Goal: Information Seeking & Learning: Learn about a topic

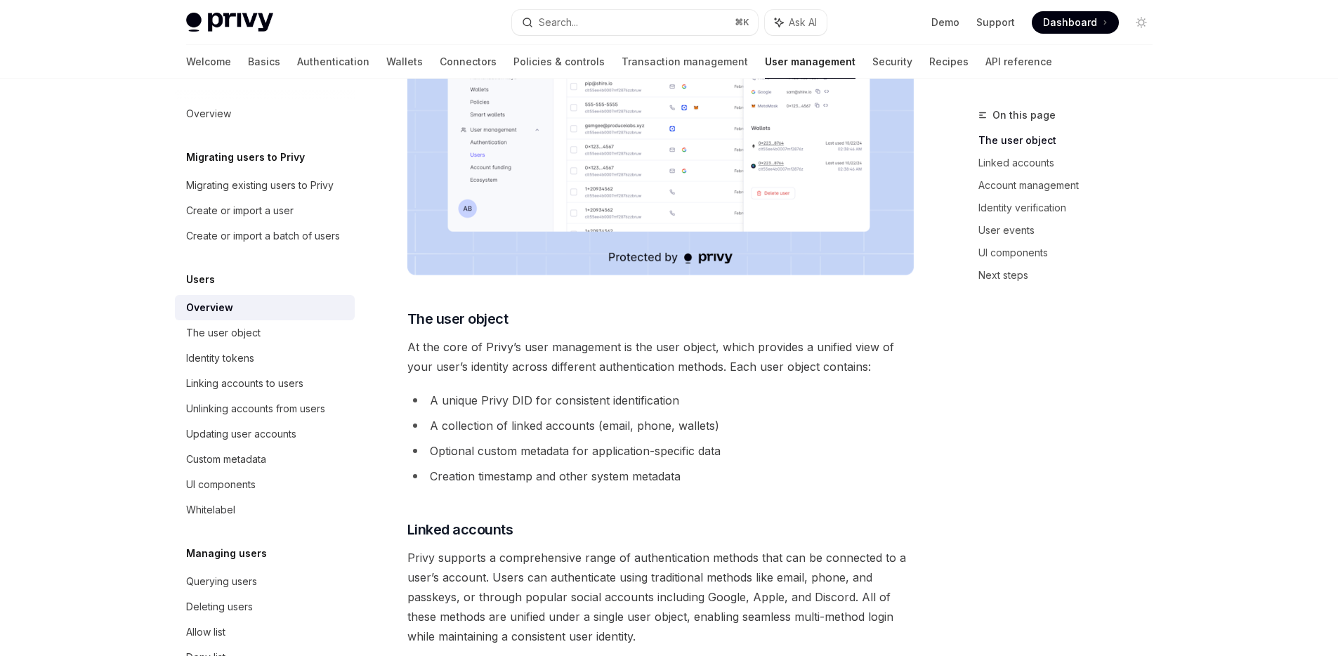
scroll to position [607, 0]
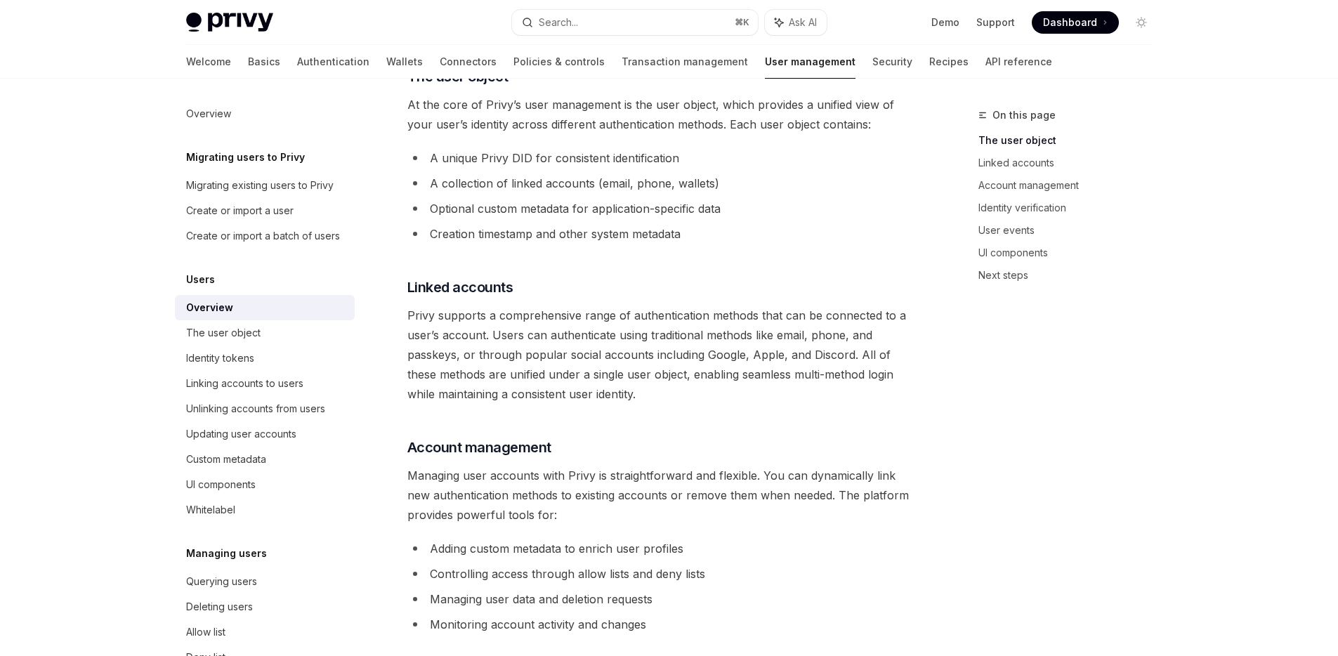
click at [706, 319] on span "Privy supports a comprehensive range of authentication methods that can be conn…" at bounding box center [660, 354] width 506 height 98
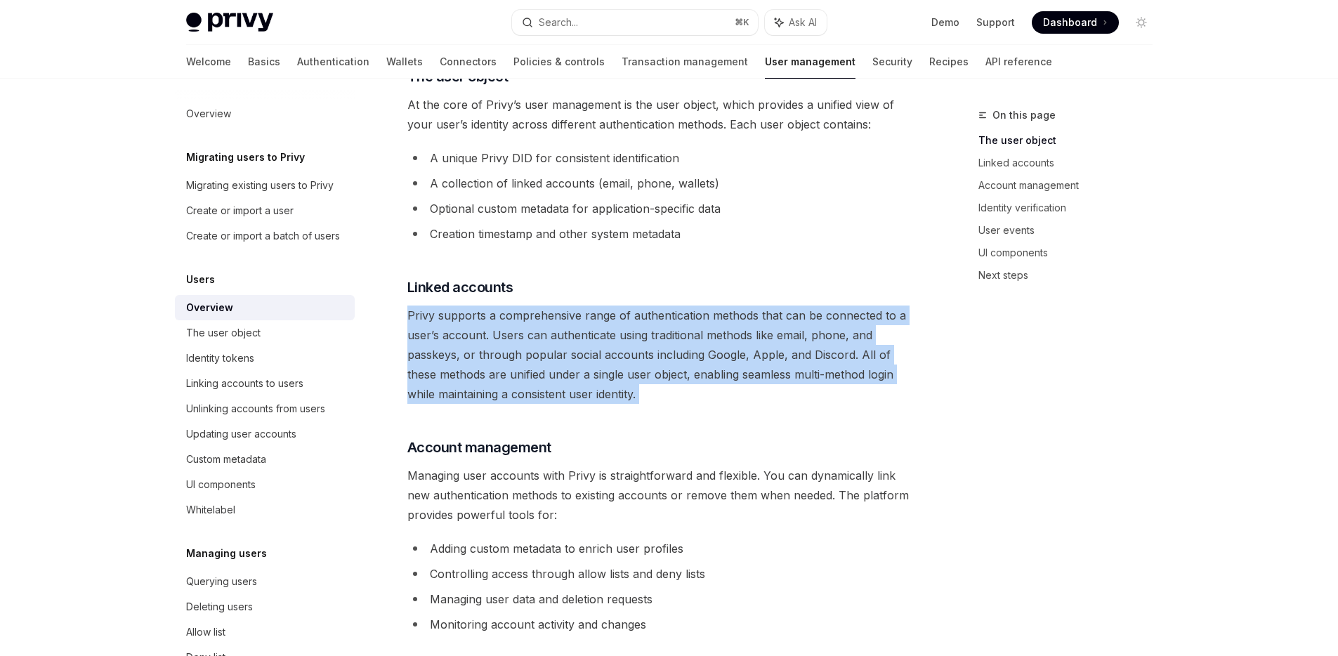
click at [706, 319] on span "Privy supports a comprehensive range of authentication methods that can be conn…" at bounding box center [660, 354] width 506 height 98
click at [642, 358] on span "Privy supports a comprehensive range of authentication methods that can be conn…" at bounding box center [660, 354] width 506 height 98
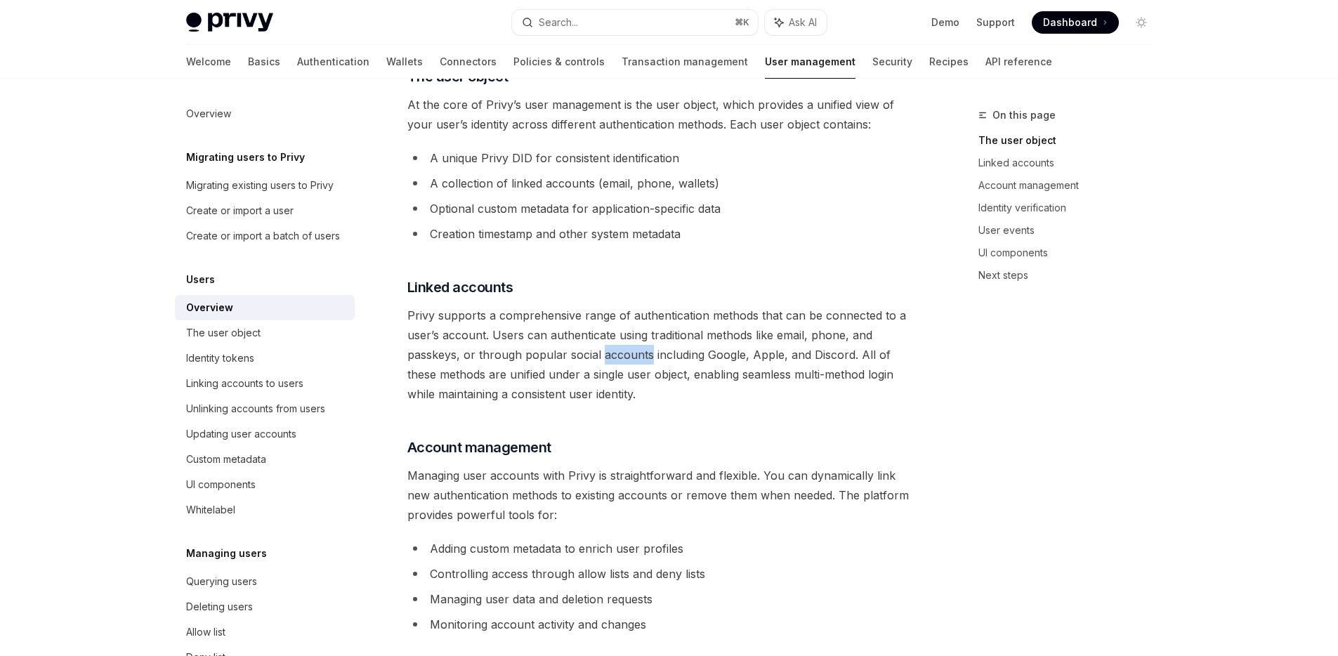
click at [642, 358] on span "Privy supports a comprehensive range of authentication methods that can be conn…" at bounding box center [660, 354] width 506 height 98
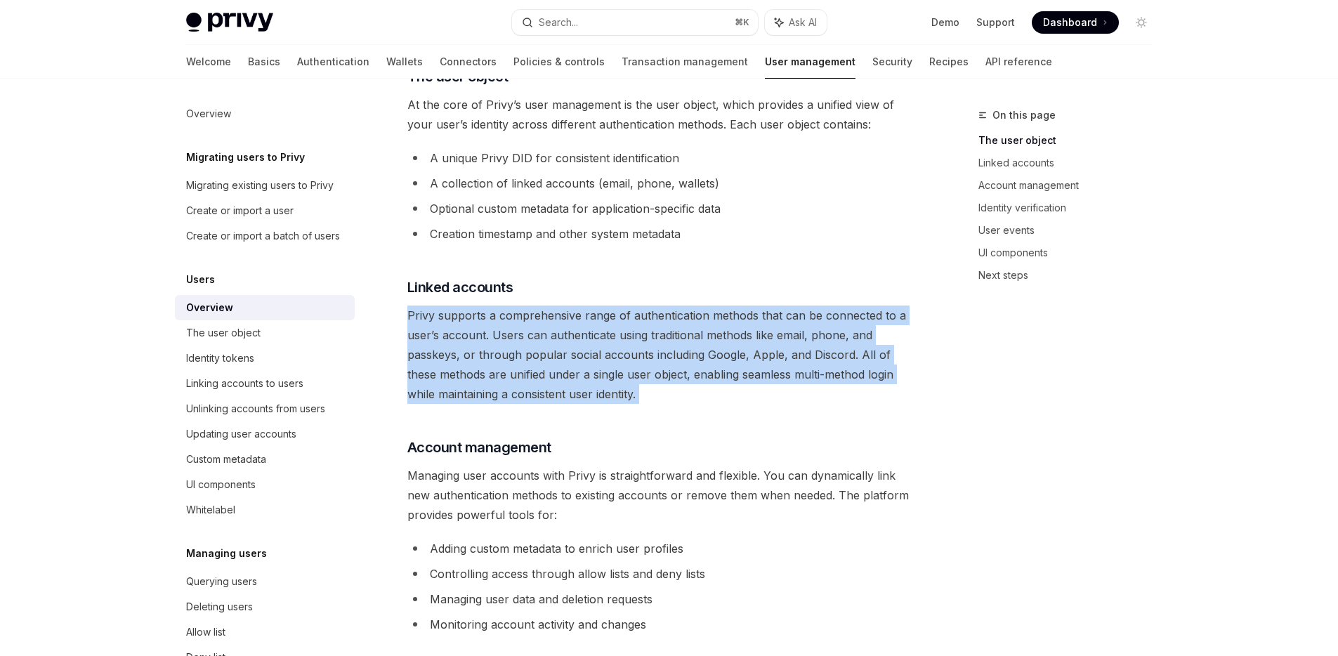
click at [642, 358] on span "Privy supports a comprehensive range of authentication methods that can be conn…" at bounding box center [660, 354] width 506 height 98
click at [642, 357] on span "Privy supports a comprehensive range of authentication methods that can be conn…" at bounding box center [660, 354] width 506 height 98
drag, startPoint x: 686, startPoint y: 420, endPoint x: 409, endPoint y: 318, distance: 294.8
click at [409, 318] on div "Privy provides a unified user management system that seamlessly combines tradit…" at bounding box center [660, 429] width 506 height 1718
click at [409, 318] on span "Privy supports a comprehensive range of authentication methods that can be conn…" at bounding box center [660, 354] width 506 height 98
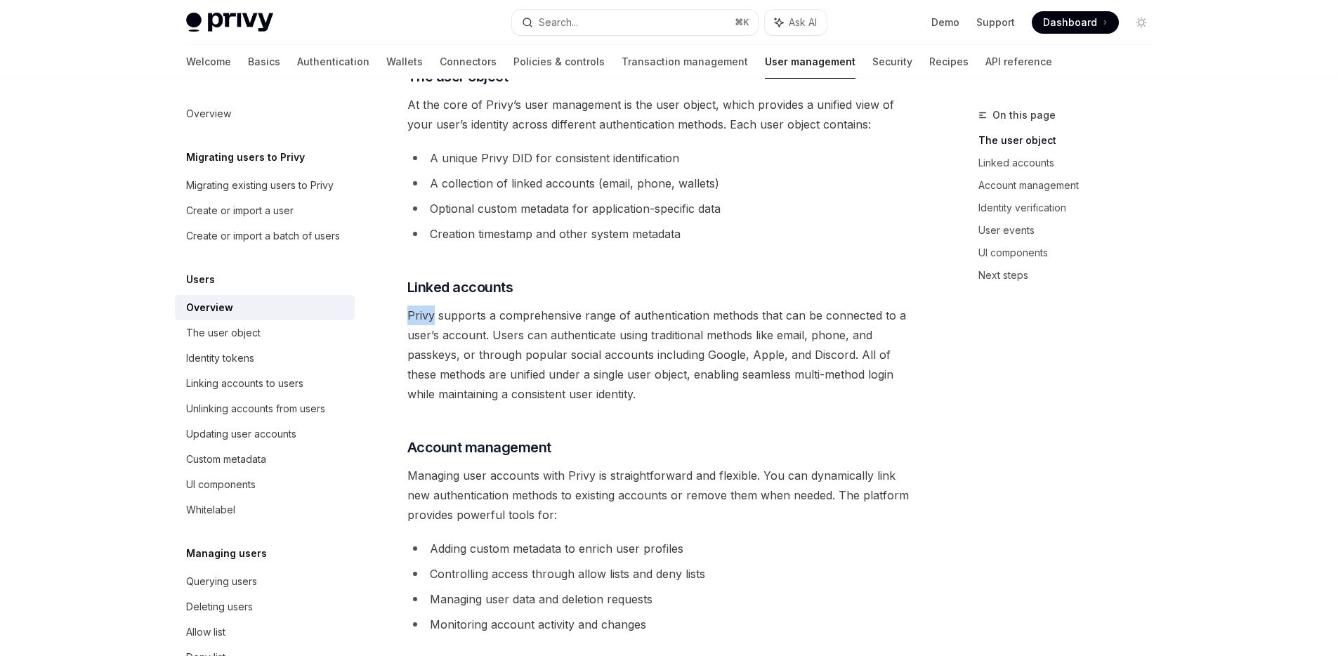
click at [409, 318] on span "Privy supports a comprehensive range of authentication methods that can be conn…" at bounding box center [660, 354] width 506 height 98
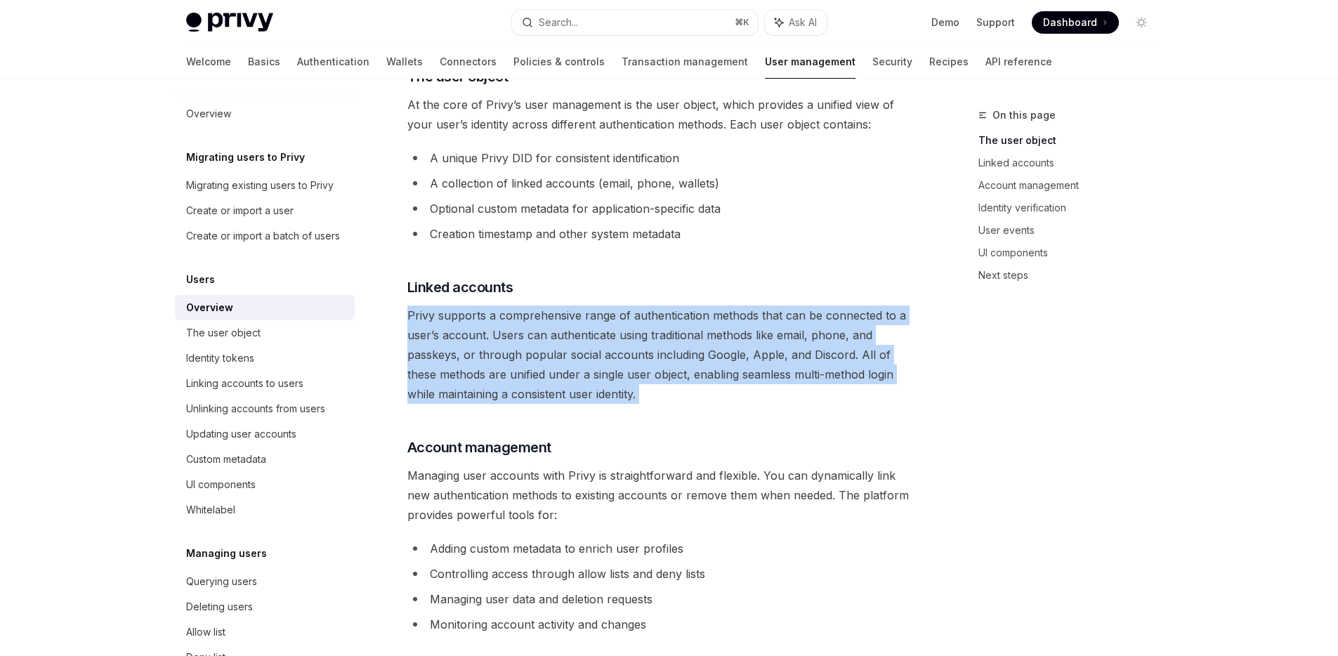
click at [409, 318] on span "Privy supports a comprehensive range of authentication methods that can be conn…" at bounding box center [660, 354] width 506 height 98
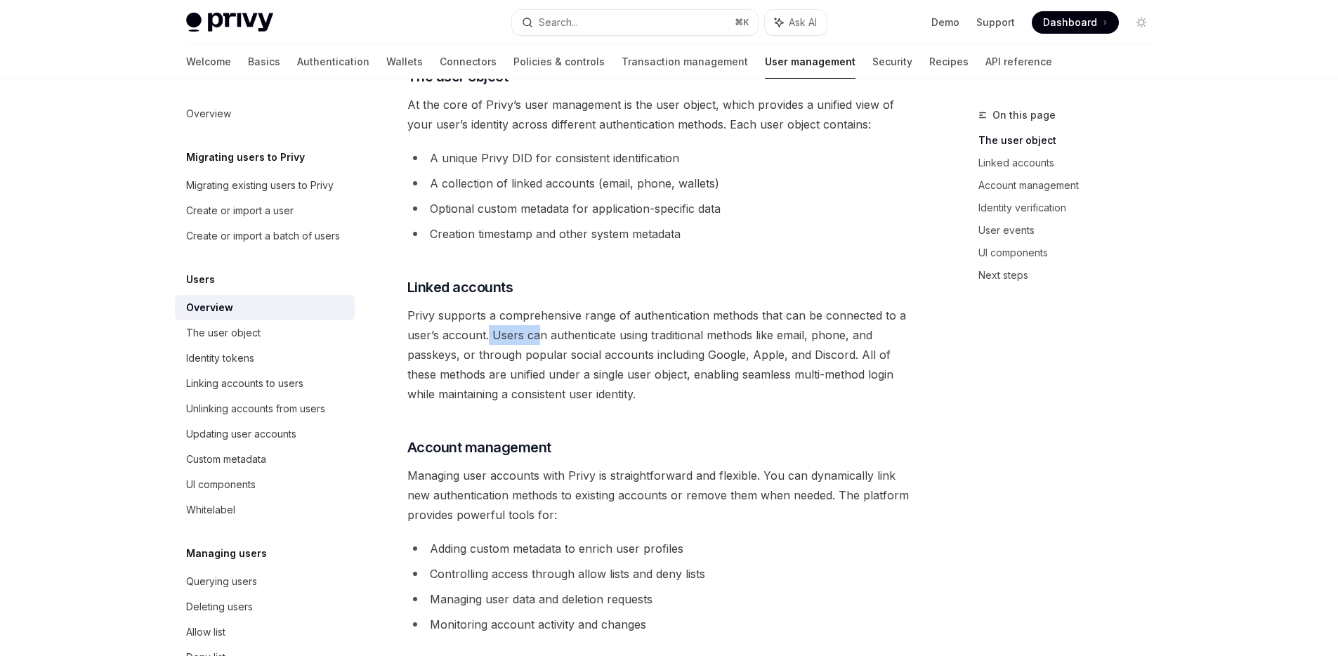
drag, startPoint x: 487, startPoint y: 337, endPoint x: 536, endPoint y: 341, distance: 49.3
click at [536, 341] on span "Privy supports a comprehensive range of authentication methods that can be conn…" at bounding box center [660, 354] width 506 height 98
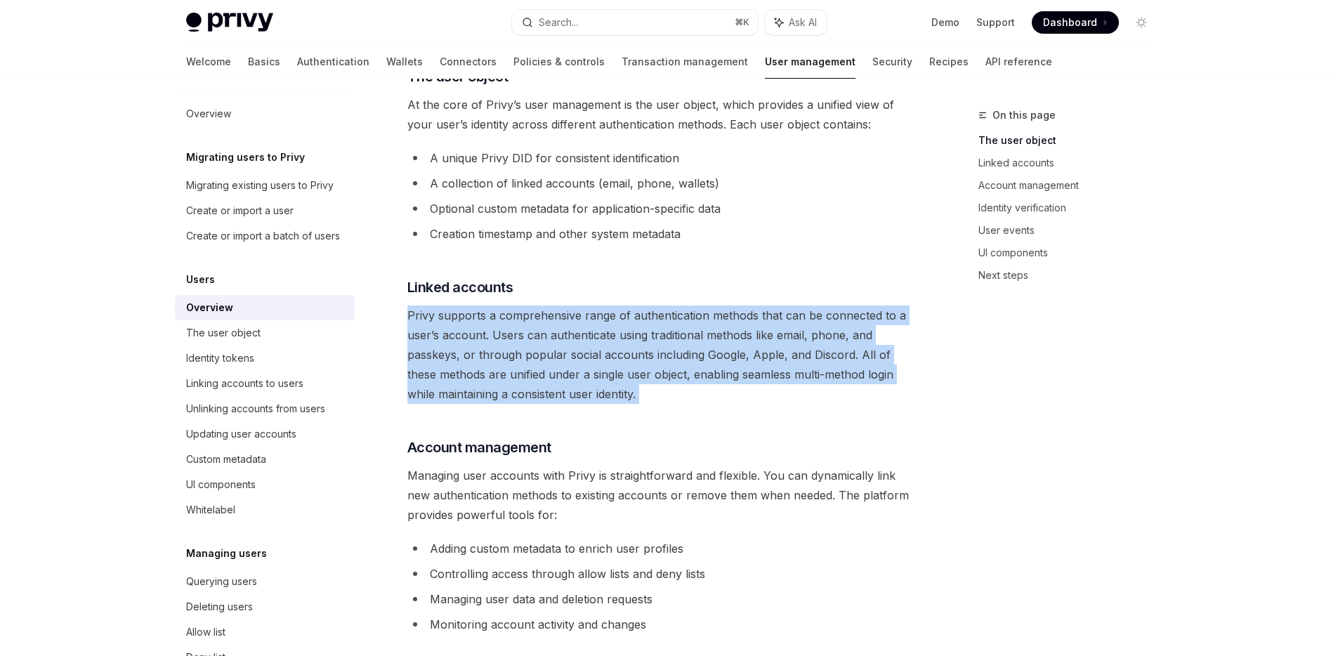
click at [536, 341] on span "Privy supports a comprehensive range of authentication methods that can be conn…" at bounding box center [660, 354] width 506 height 98
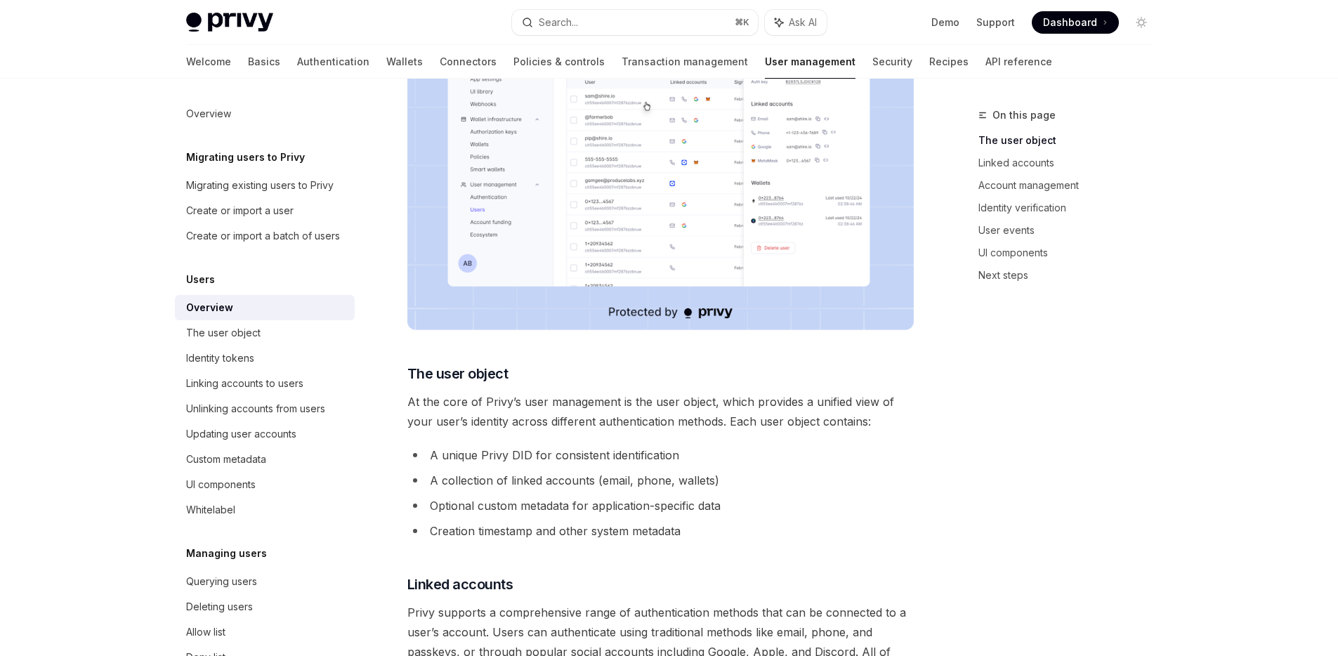
scroll to position [84, 0]
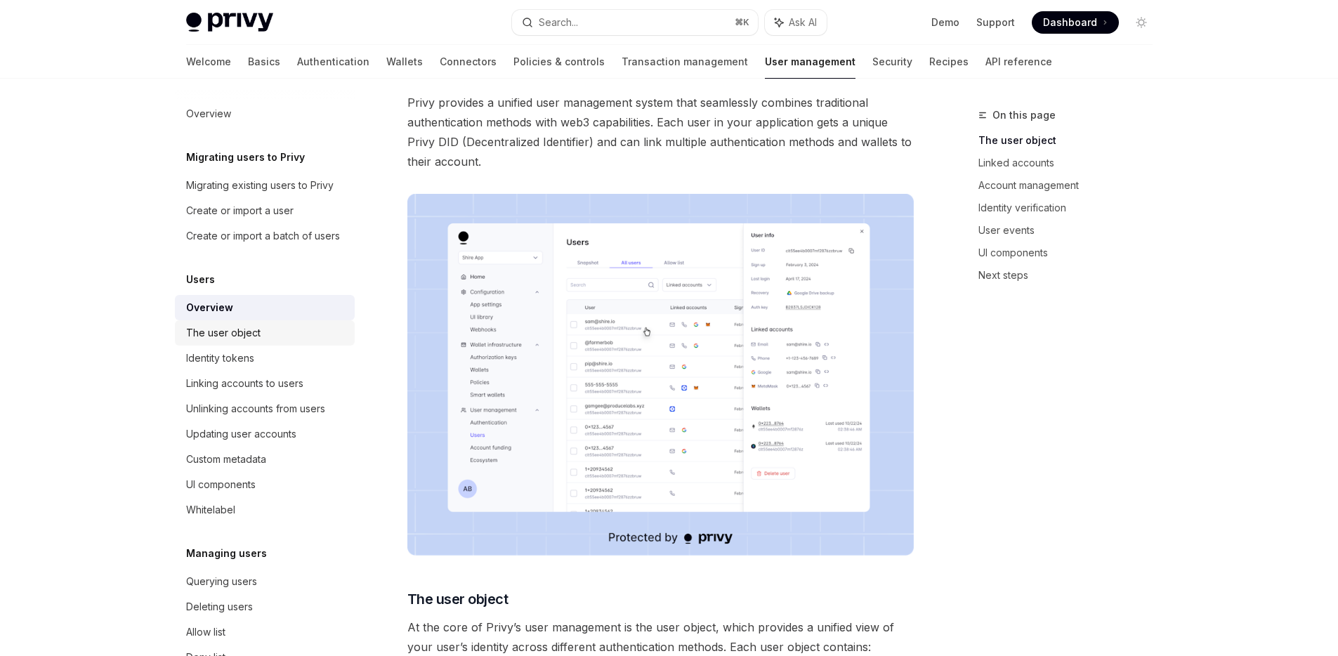
click at [245, 341] on div "The user object" at bounding box center [223, 332] width 74 height 17
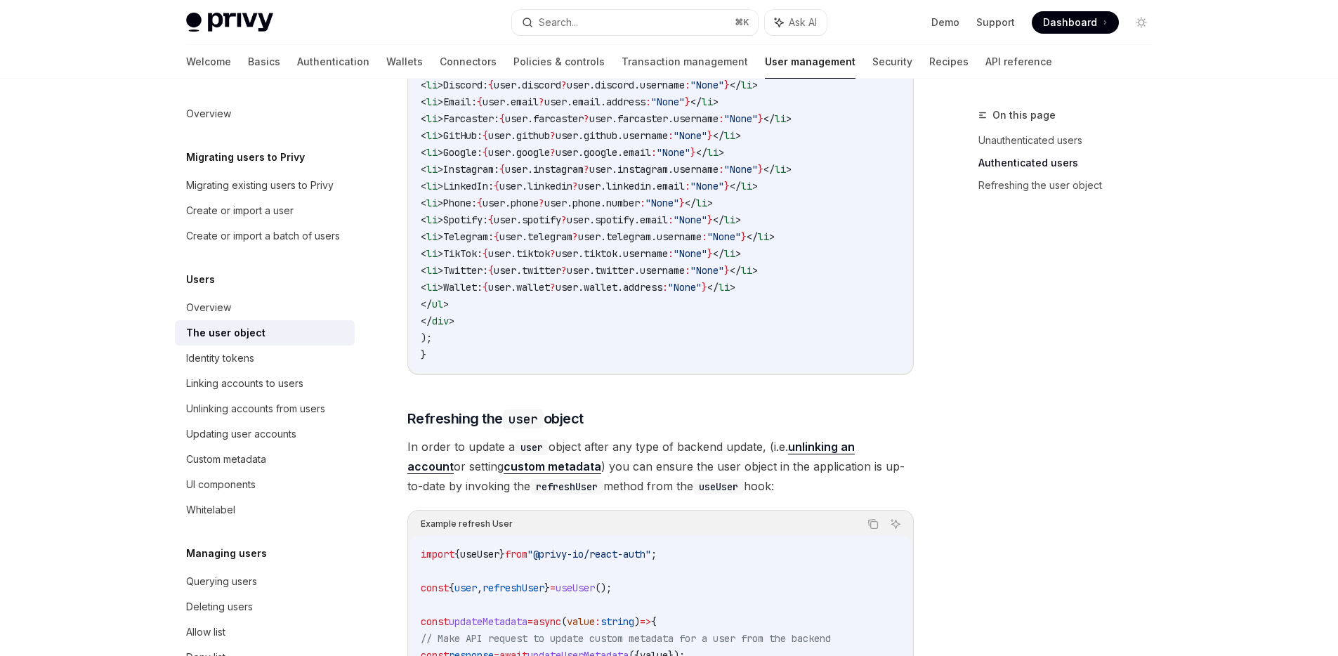
scroll to position [1793, 0]
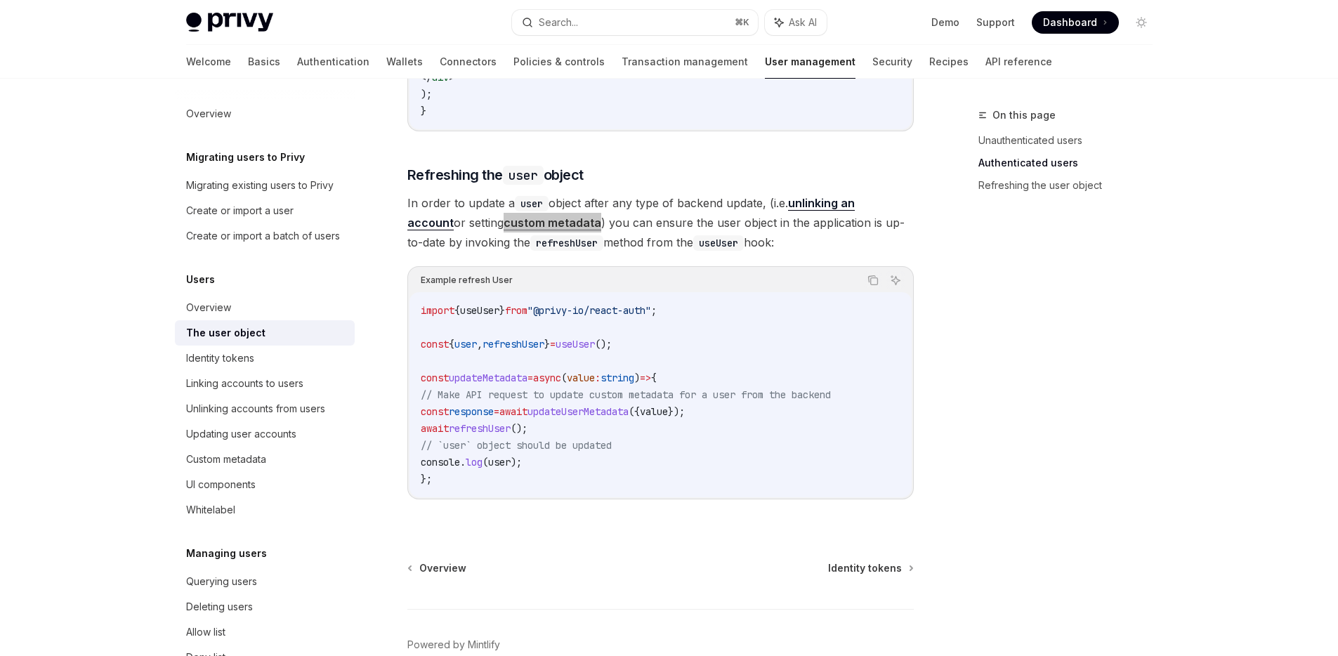
type textarea "*"
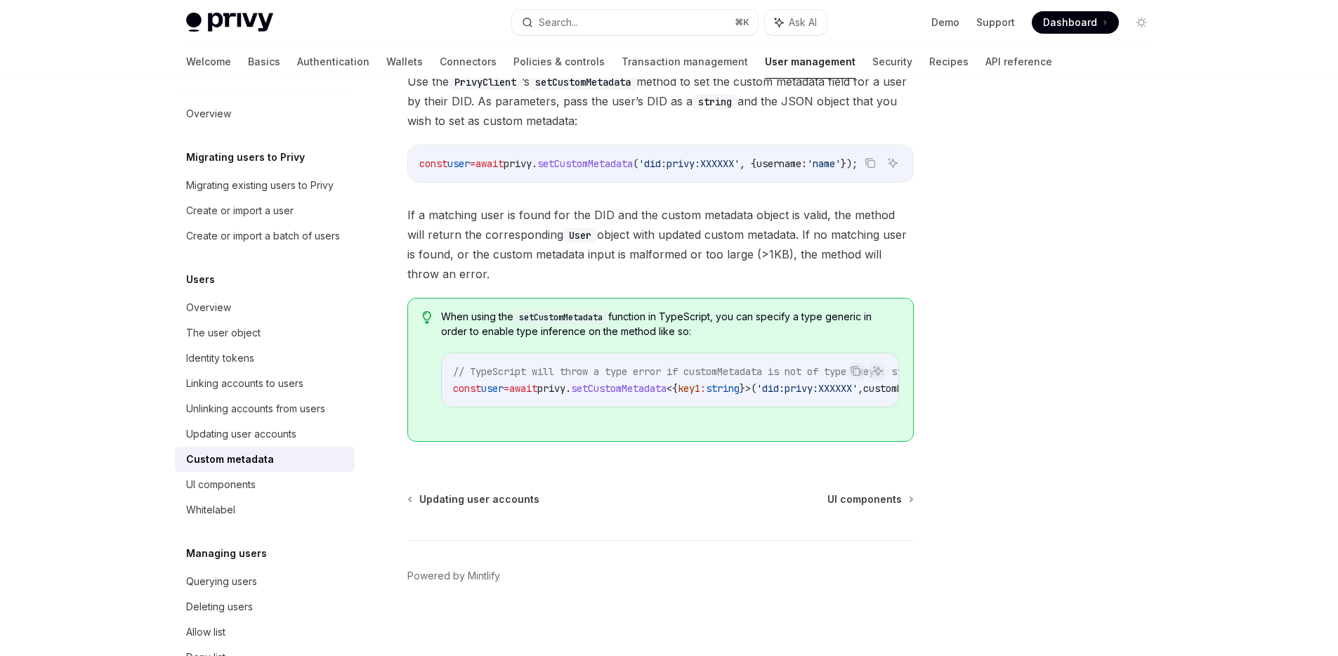
scroll to position [265, 0]
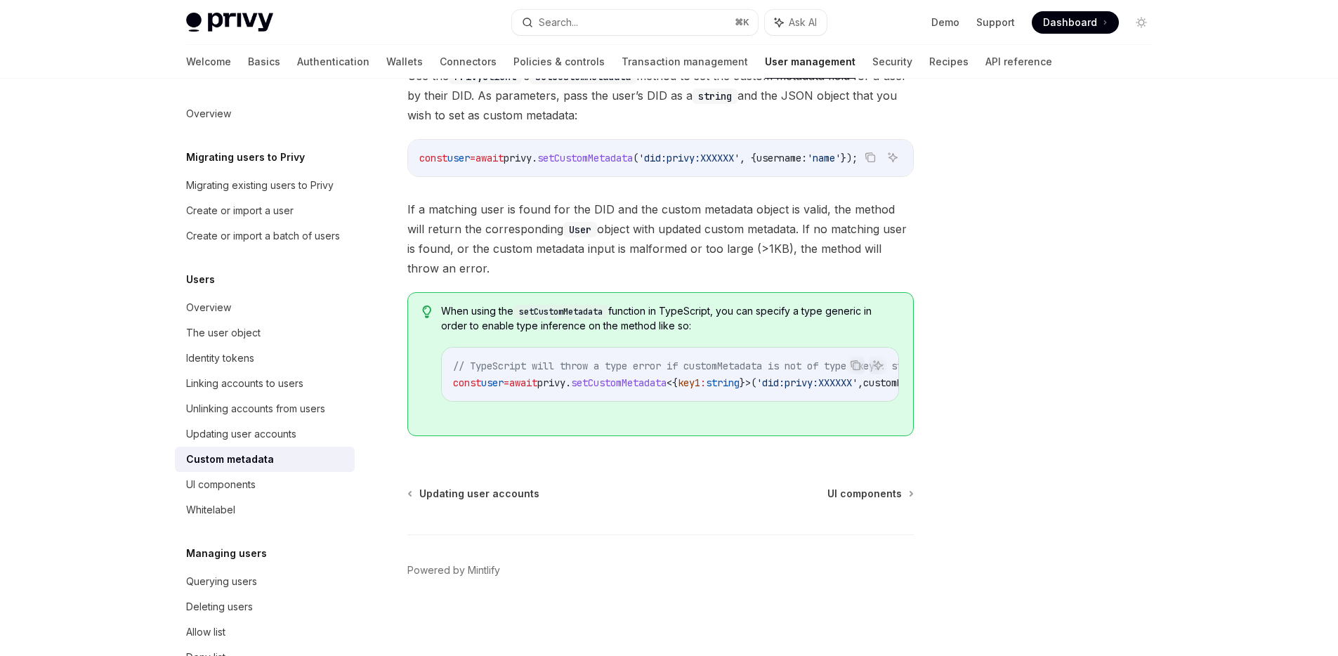
type textarea "*"
